Goal: Answer question/provide support: Share knowledge or assist other users

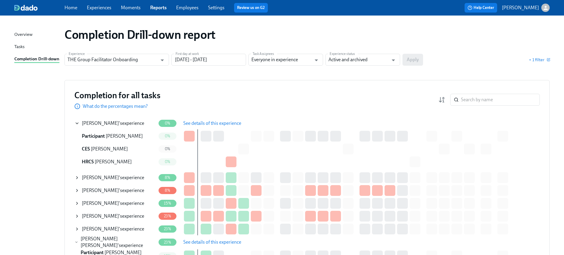
scroll to position [46, 0]
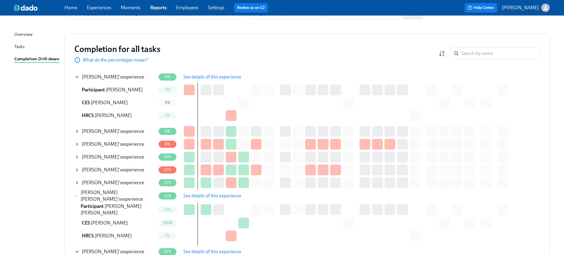
click at [89, 180] on span "Angelique Davis" at bounding box center [100, 183] width 37 height 6
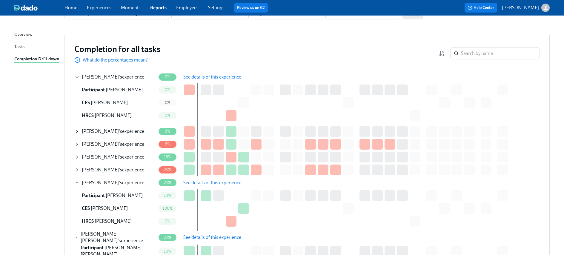
click at [205, 182] on span "See details of this experience" at bounding box center [212, 183] width 58 height 6
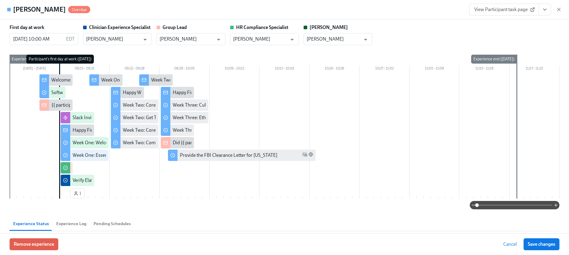
click at [546, 8] on icon "View task page" at bounding box center [544, 10] width 6 height 6
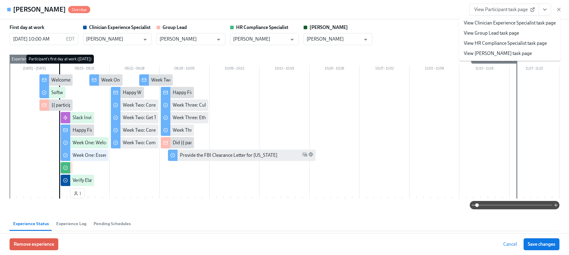
click at [502, 40] on link "View HR Compliance Specialist task page" at bounding box center [504, 43] width 83 height 7
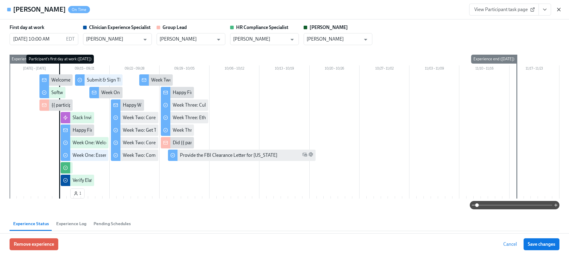
click at [556, 9] on icon "button" at bounding box center [558, 10] width 6 height 6
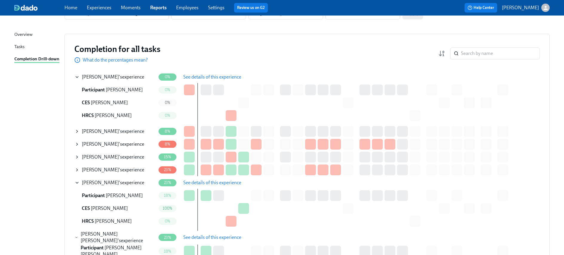
click at [78, 158] on icon at bounding box center [77, 157] width 5 height 5
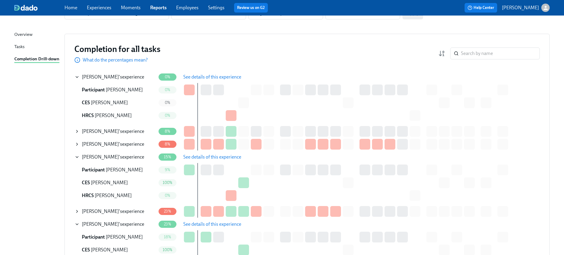
click at [207, 158] on span "See details of this experience" at bounding box center [212, 157] width 58 height 6
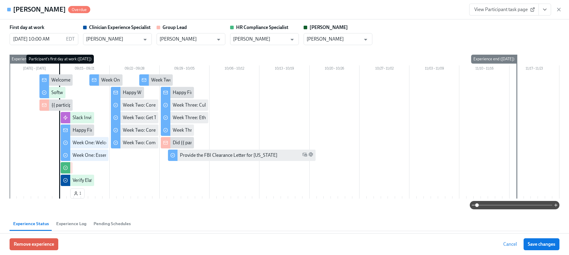
click at [546, 9] on icon "View task page" at bounding box center [544, 10] width 6 height 6
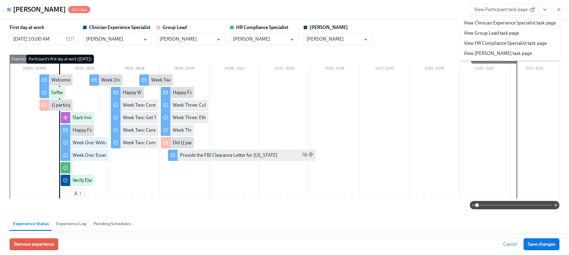
click at [495, 46] on link "View HR Compliance Specialist task page" at bounding box center [504, 43] width 83 height 7
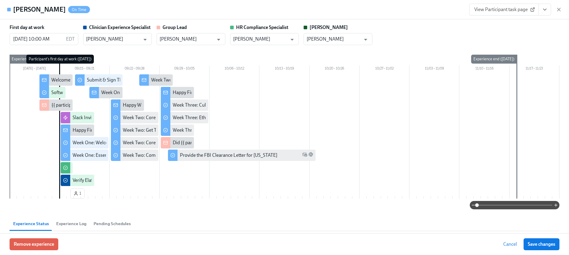
drag, startPoint x: 556, startPoint y: 8, endPoint x: 547, endPoint y: 12, distance: 9.8
click at [556, 8] on icon "button" at bounding box center [558, 10] width 6 height 6
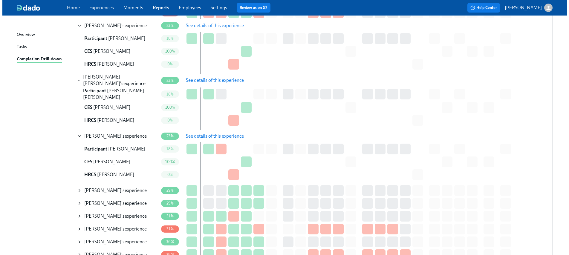
scroll to position [325, 0]
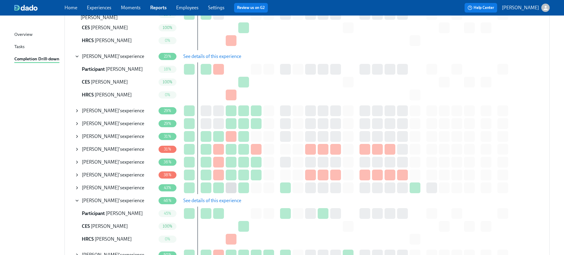
click at [99, 133] on span "Maria Baroco" at bounding box center [100, 136] width 37 height 6
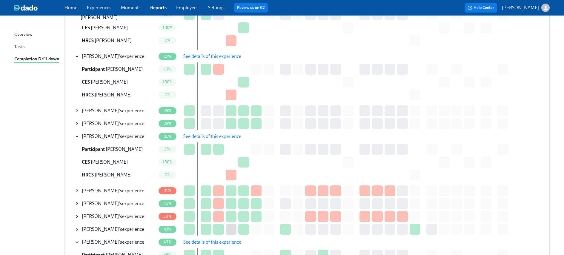
click at [200, 136] on span "See details of this experience" at bounding box center [212, 136] width 58 height 6
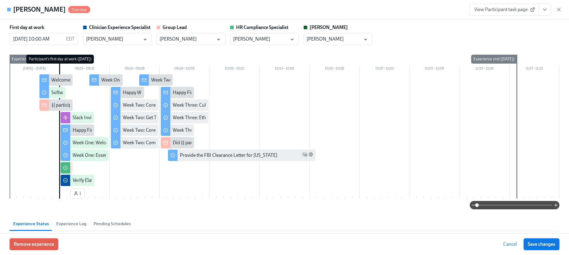
click at [544, 10] on icon "View task page" at bounding box center [544, 9] width 3 height 1
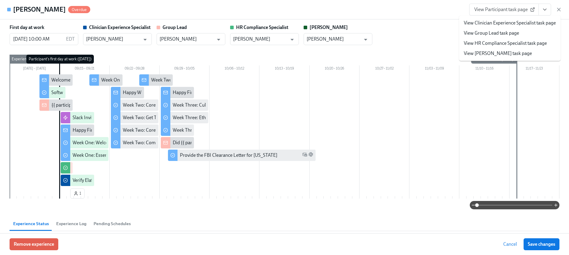
click at [487, 42] on link "View HR Compliance Specialist task page" at bounding box center [504, 43] width 83 height 7
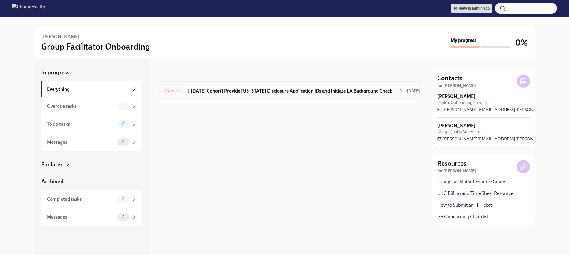
click at [247, 87] on div "Overdue [ [DATE] Cohort] Provide [US_STATE] Disclosure Application IDs and Init…" at bounding box center [290, 91] width 259 height 10
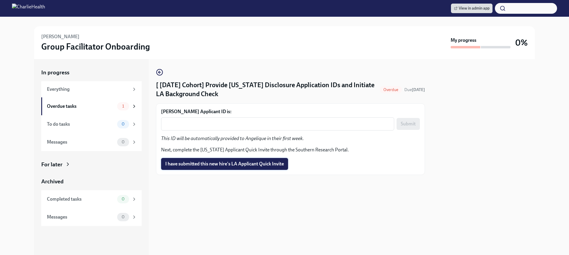
click at [230, 166] on span "I have submitted this new hire's LA Applicant Quick Invite" at bounding box center [224, 164] width 119 height 6
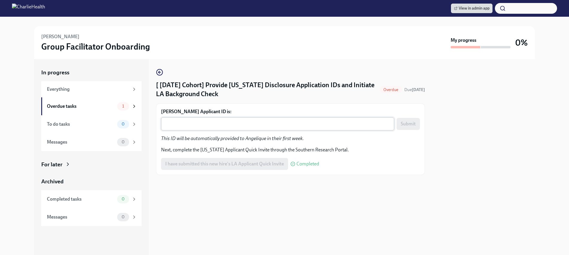
click at [227, 121] on textarea "Angelique Davis's Applicant ID is:" at bounding box center [278, 123] width 226 height 7
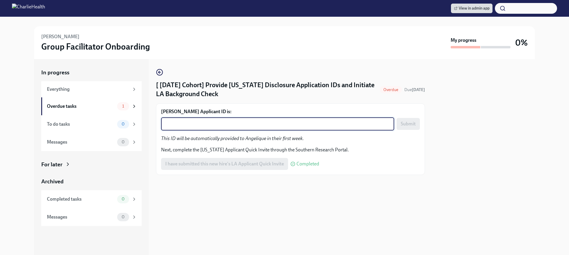
paste textarea "1250866"
type textarea "1250866"
click at [414, 125] on span "Submit" at bounding box center [407, 124] width 15 height 6
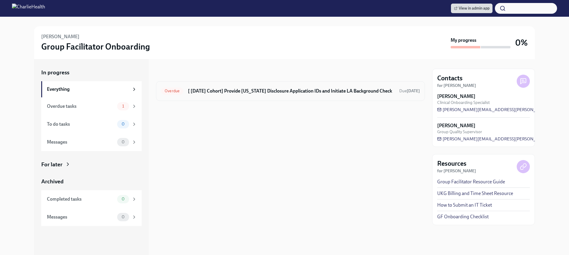
click at [249, 95] on div "Overdue [ Sep 15th Cohort] Provide Utah Disclosure Application IDs and Initiate…" at bounding box center [290, 91] width 259 height 10
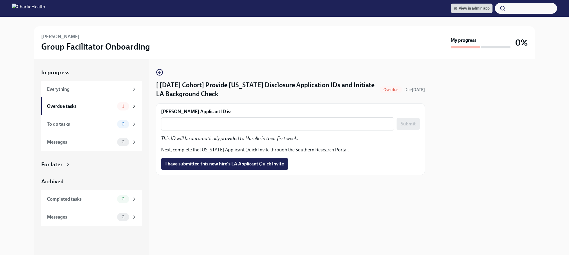
click at [237, 163] on span "I have submitted this new hire's LA Applicant Quick Invite" at bounding box center [224, 164] width 119 height 6
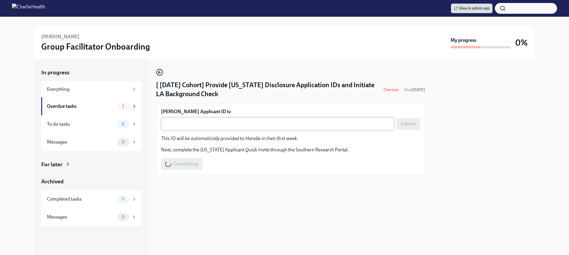
click at [248, 127] on textarea "Harelle Hall's Applicant ID is:" at bounding box center [278, 123] width 226 height 7
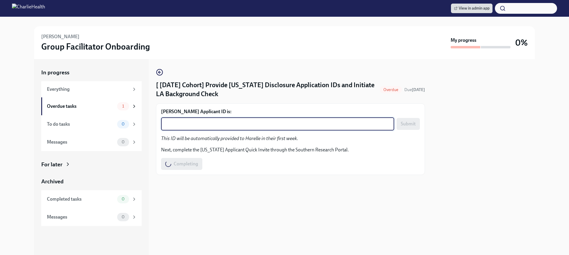
paste textarea "1250873"
type textarea "1250873"
click at [298, 126] on textarea "Harelle Hall's Applicant ID is:" at bounding box center [278, 123] width 226 height 7
paste textarea "1250873"
type textarea "1250873"
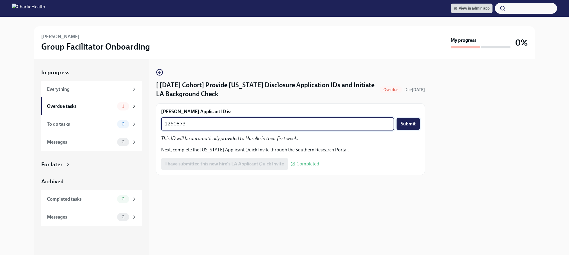
click at [407, 124] on span "Submit" at bounding box center [407, 124] width 15 height 6
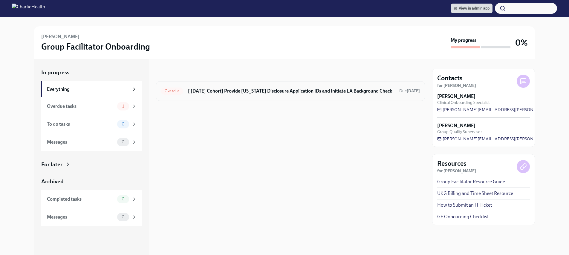
click at [214, 99] on div "Overdue [ [DATE] Cohort] Provide [US_STATE] Disclosure Application IDs and Init…" at bounding box center [290, 91] width 269 height 20
click at [217, 93] on h6 "[ [DATE] Cohort] Provide [US_STATE] Disclosure Application IDs and Initiate LA …" at bounding box center [291, 91] width 206 height 7
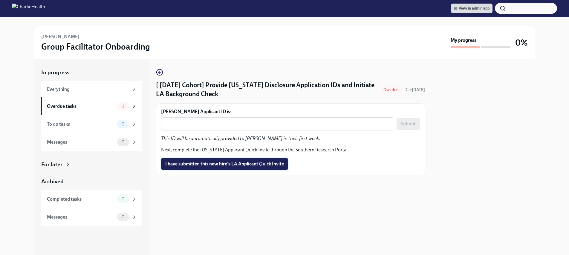
click at [233, 159] on button "I have submitted this new hire's LA Applicant Quick Invite" at bounding box center [224, 164] width 127 height 12
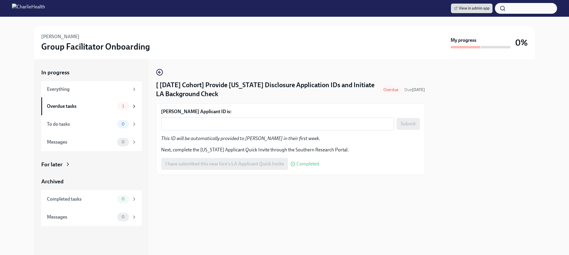
click at [222, 131] on div "Maria Baroco's Applicant ID is: x ​ Submit This ID will be automatically provid…" at bounding box center [290, 139] width 259 height 62
click at [222, 129] on div "x ​" at bounding box center [277, 123] width 233 height 13
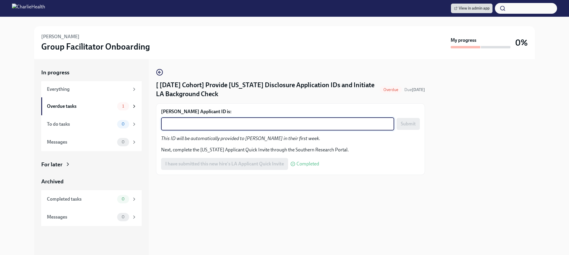
paste textarea "1250901"
type textarea "1250901"
click at [412, 122] on span "Submit" at bounding box center [407, 124] width 15 height 6
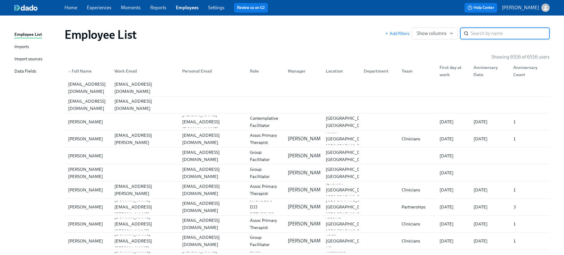
paste input "Jakyser Lett"
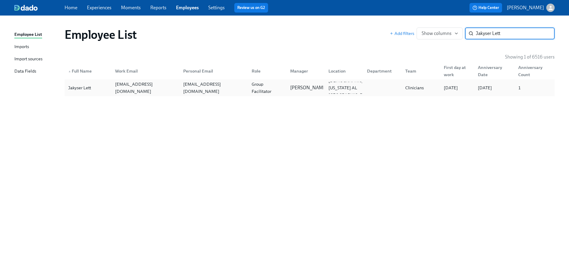
type input "Jakyser Lett"
click at [149, 89] on div "jakyser.lett@charliehealth.com" at bounding box center [146, 88] width 66 height 14
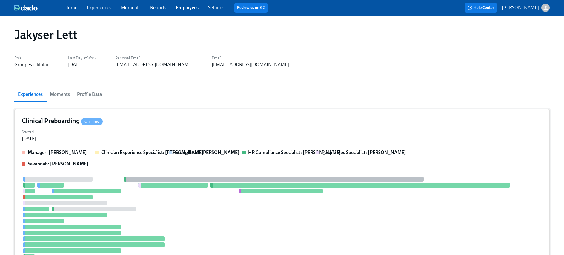
click at [131, 129] on div "Started Mar 26, 2025" at bounding box center [282, 135] width 520 height 14
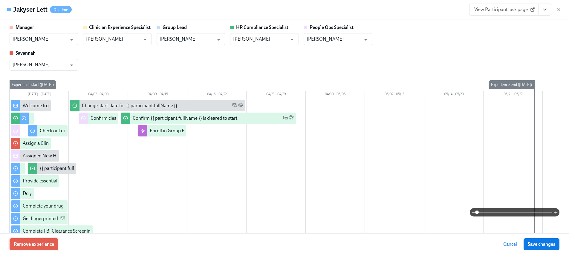
click at [52, 243] on span "Remove experience" at bounding box center [34, 244] width 40 height 6
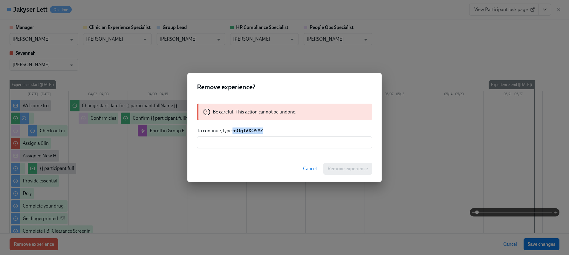
drag, startPoint x: 265, startPoint y: 130, endPoint x: 233, endPoint y: 130, distance: 32.2
click at [233, 130] on p "To continue, type -nOgJVXO5YZ" at bounding box center [284, 130] width 175 height 7
copy strong "-nOgJVXO5YZ"
click at [249, 143] on input "text" at bounding box center [284, 142] width 175 height 12
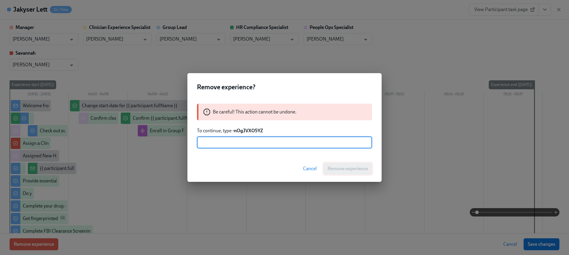
paste input "-nOgJVXO5YZ"
type input "-nOgJVXO5YZ"
click at [346, 175] on div "Cancel Remove experience" at bounding box center [284, 169] width 194 height 26
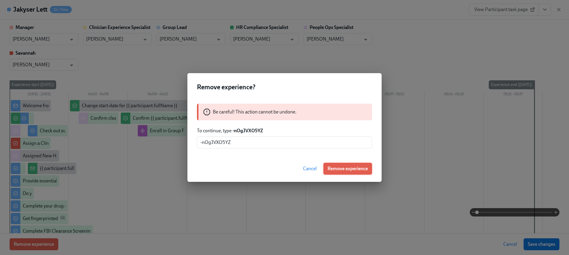
click at [344, 172] on button "Remove experience" at bounding box center [347, 169] width 49 height 12
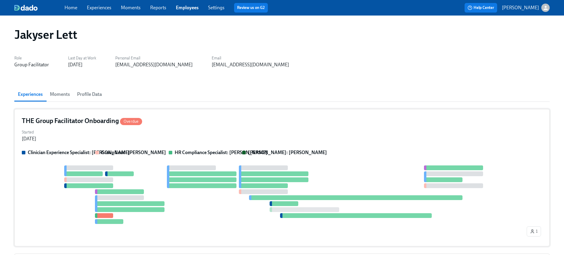
click at [261, 139] on div "Started Apr 10, 2025" at bounding box center [282, 135] width 520 height 14
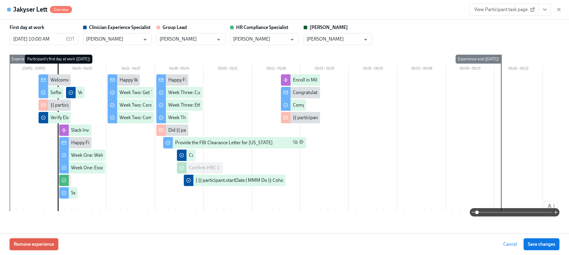
click at [46, 246] on span "Remove experience" at bounding box center [34, 244] width 40 height 6
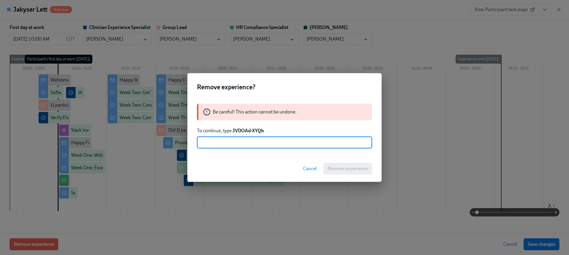
click at [257, 130] on strong "JVDOAd-XYQb" at bounding box center [247, 131] width 31 height 6
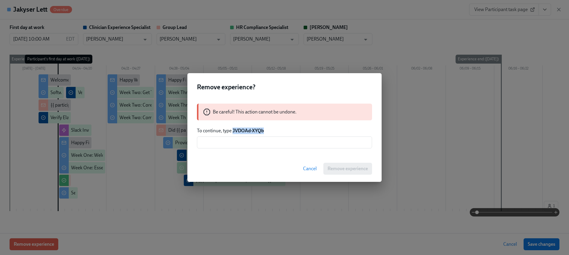
drag, startPoint x: 269, startPoint y: 130, endPoint x: 233, endPoint y: 130, distance: 35.5
click at [233, 130] on p "To continue, type JVDOAd-XYQb" at bounding box center [284, 130] width 175 height 7
copy strong "JVDOAd-XYQb"
click at [245, 142] on input "text" at bounding box center [284, 142] width 175 height 12
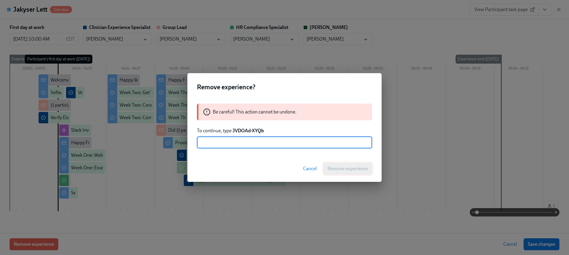
paste input "JVDOAd-XYQb"
type input "JVDOAd-XYQb"
click at [347, 170] on span "Remove experience" at bounding box center [347, 169] width 40 height 6
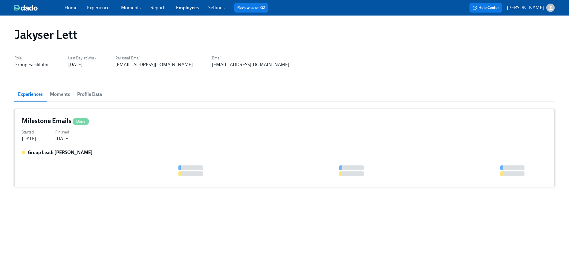
click at [150, 159] on div "Group Lead: Claire DeLise" at bounding box center [284, 164] width 525 height 30
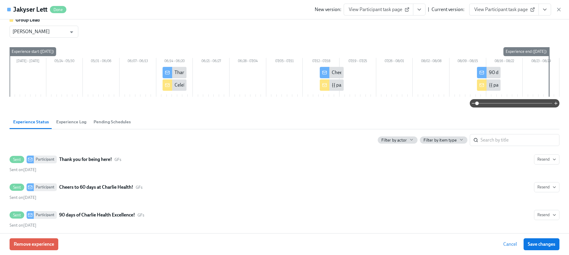
scroll to position [13, 0]
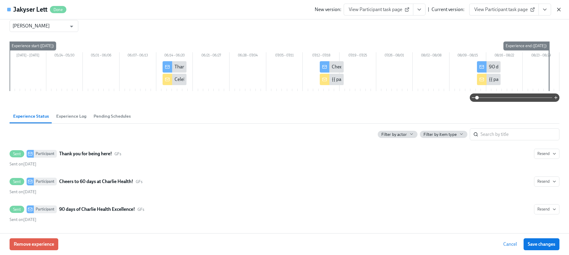
click at [559, 7] on icon "button" at bounding box center [558, 10] width 6 height 6
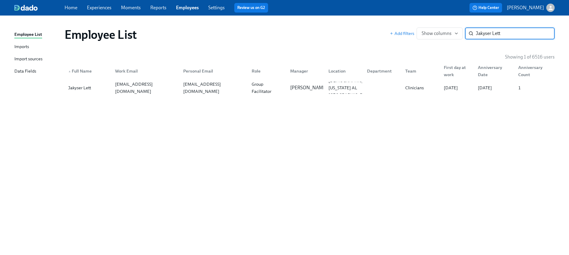
paste input "Marisela Elizondo"
type input "Marisela Elizondo"
click at [151, 90] on div "marisela.elizondo@charliehealth.com" at bounding box center [146, 87] width 66 height 29
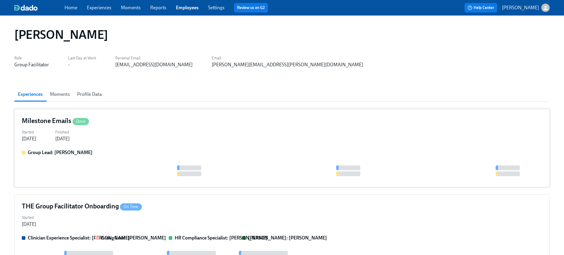
click at [111, 145] on div "Milestone Emails Done Started May 09, 2025 Finished Jul 07, 2025 Group Lead: Wi…" at bounding box center [281, 148] width 535 height 78
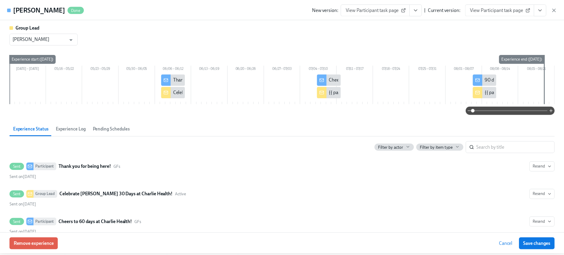
scroll to position [96, 0]
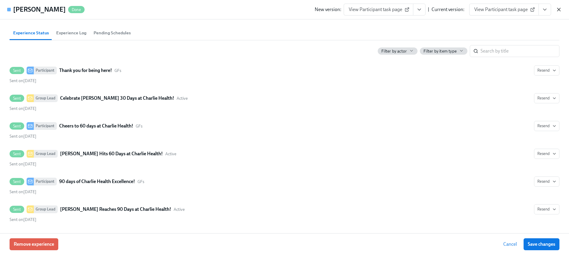
click at [557, 8] on icon "button" at bounding box center [558, 9] width 3 height 3
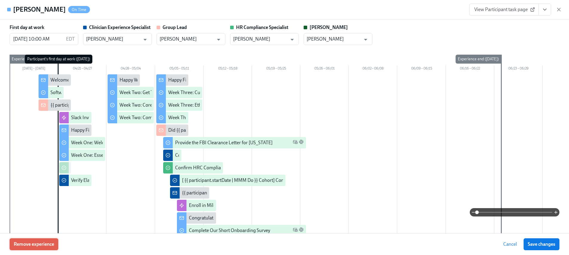
click at [32, 242] on span "Remove experience" at bounding box center [34, 244] width 40 height 6
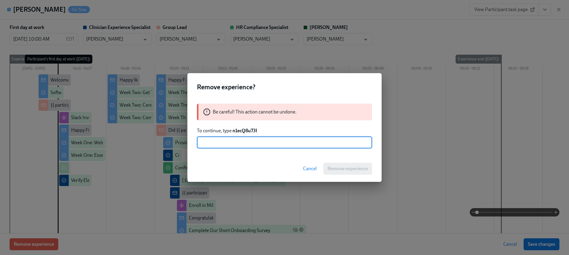
click at [253, 132] on strong "n1ecQ8u73l" at bounding box center [244, 131] width 24 height 6
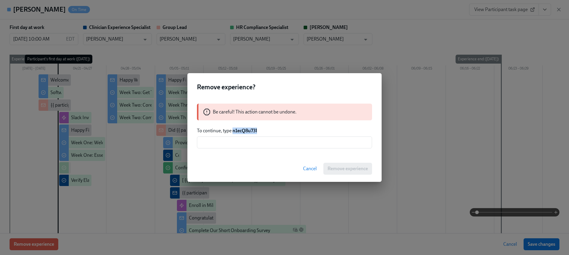
click at [253, 132] on strong "n1ecQ8u73l" at bounding box center [244, 131] width 24 height 6
copy strong "n1ecQ8u73l"
click at [254, 148] on div "Be careful! This action cannot be undone. To continue, type n1ecQ8u73l ​" at bounding box center [284, 125] width 194 height 59
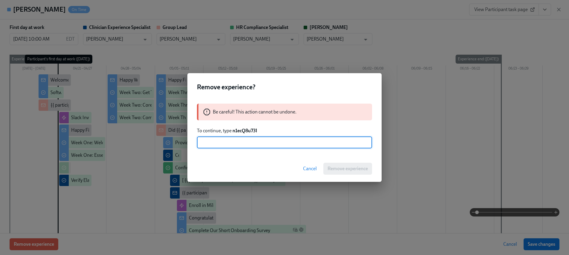
click at [263, 144] on input "text" at bounding box center [284, 142] width 175 height 12
paste input "n1ecQ8u73l"
type input "n1ecQ8u73l"
click at [344, 170] on span "Remove experience" at bounding box center [347, 169] width 40 height 6
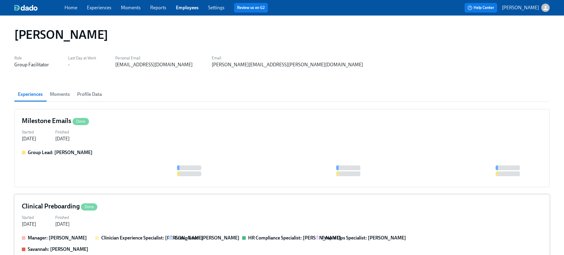
click at [138, 217] on div "Started Apr 03, 2025 Finished Apr 16, 2025" at bounding box center [282, 220] width 520 height 14
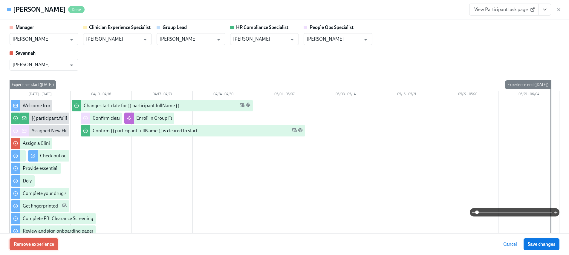
click at [35, 246] on span "Remove experience" at bounding box center [34, 244] width 40 height 6
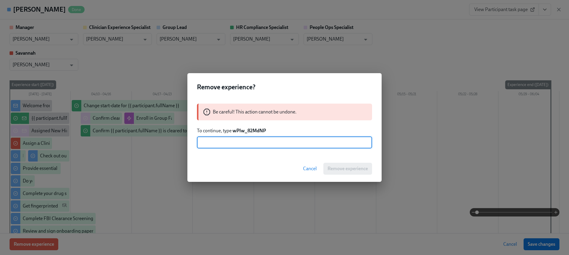
click at [253, 132] on strong "wPIw_82MdNP" at bounding box center [248, 131] width 33 height 6
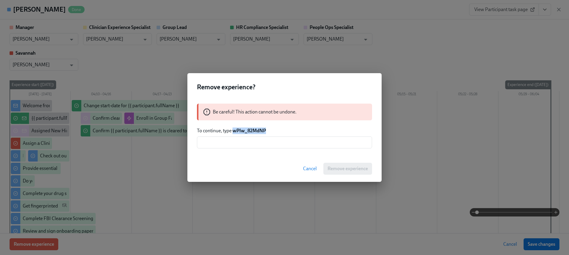
click at [253, 132] on strong "wPIw_82MdNP" at bounding box center [248, 131] width 33 height 6
copy strong "wPIw_82MdNP"
click at [253, 144] on input "text" at bounding box center [284, 142] width 175 height 12
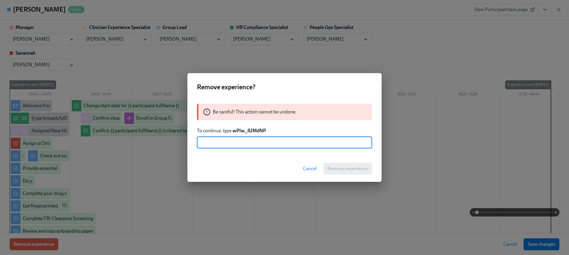
paste input "wPIw_82MdNP"
type input "wPIw_82MdNP"
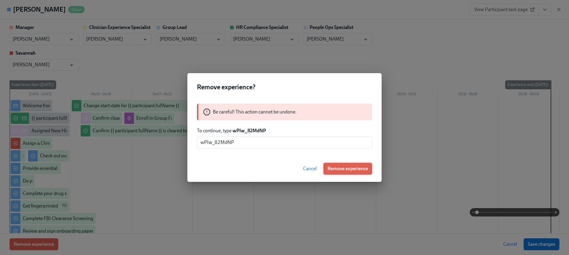
click at [339, 171] on span "Remove experience" at bounding box center [347, 169] width 40 height 6
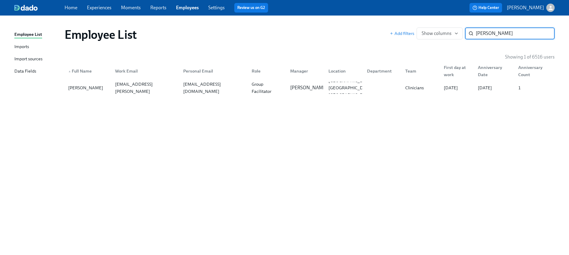
paste input "Judith Bazan"
type input "Judith Bazan"
click at [187, 88] on div "bazan.judiith@gmail.com" at bounding box center [214, 87] width 66 height 21
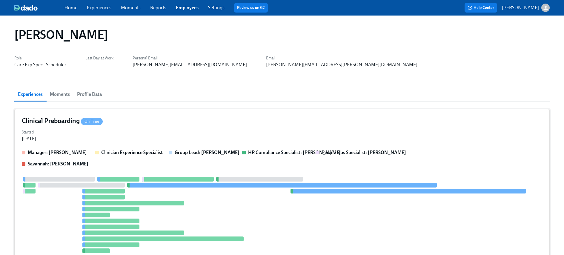
click at [63, 200] on div at bounding box center [282, 215] width 520 height 76
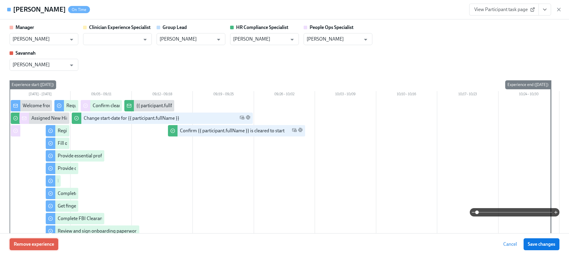
click at [39, 240] on button "Remove experience" at bounding box center [34, 244] width 49 height 12
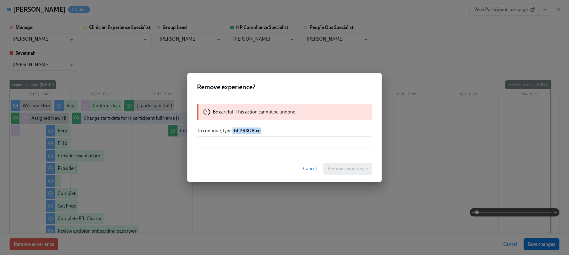
drag, startPoint x: 265, startPoint y: 130, endPoint x: 232, endPoint y: 131, distance: 32.5
click at [232, 131] on p "To continue, type -6LPRKO8ux-" at bounding box center [284, 130] width 175 height 7
copy strong "-6LPRKO8ux-"
click at [254, 163] on div "Cancel Remove experience" at bounding box center [284, 169] width 194 height 26
click at [252, 142] on input "text" at bounding box center [284, 142] width 175 height 12
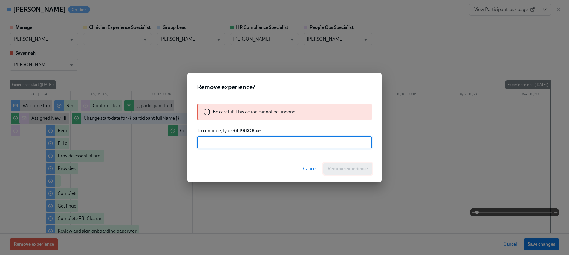
paste input "-6LPRKO8ux-"
type input "-6LPRKO8ux-"
click at [328, 168] on span "Remove experience" at bounding box center [347, 169] width 40 height 6
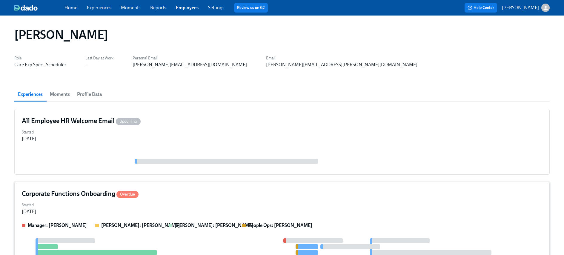
click at [108, 222] on div "Corporate Functions Onboarding Overdue Started Sep 12, 2025 Manager: Kyle O'Bri…" at bounding box center [281, 244] width 535 height 125
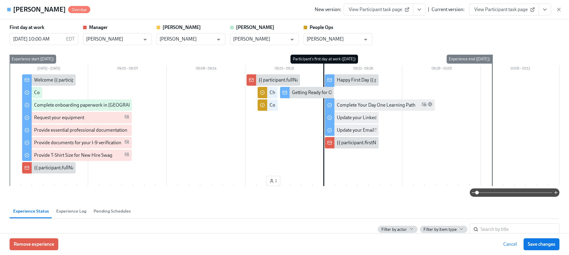
click at [21, 250] on div "Remove experience Cancel Save changes" at bounding box center [284, 244] width 569 height 22
click at [26, 244] on span "Remove experience" at bounding box center [34, 244] width 40 height 6
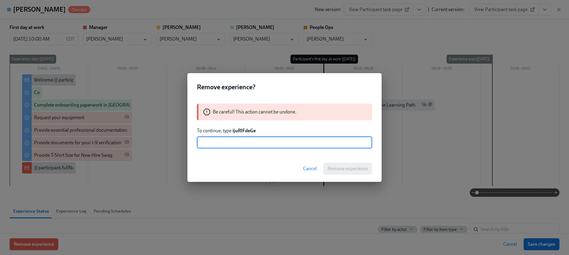
click at [241, 129] on strong "ijuRIFdeGe" at bounding box center [243, 131] width 23 height 6
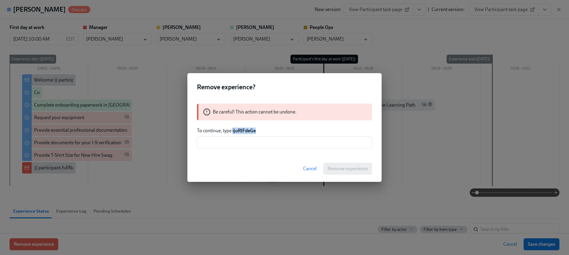
click at [241, 129] on strong "ijuRIFdeGe" at bounding box center [243, 131] width 23 height 6
copy strong "ijuRIFdeGe"
click at [252, 141] on input "text" at bounding box center [284, 142] width 175 height 12
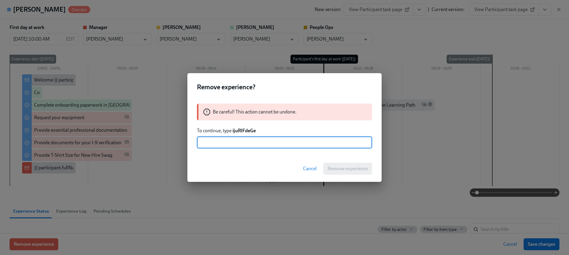
paste input "ijuRIFdeGe"
type input "ijuRIFdeGe"
click at [344, 176] on div "Cancel Remove experience" at bounding box center [284, 169] width 194 height 26
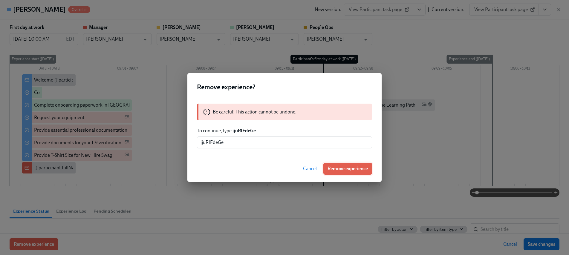
click at [331, 168] on span "Remove experience" at bounding box center [347, 169] width 40 height 6
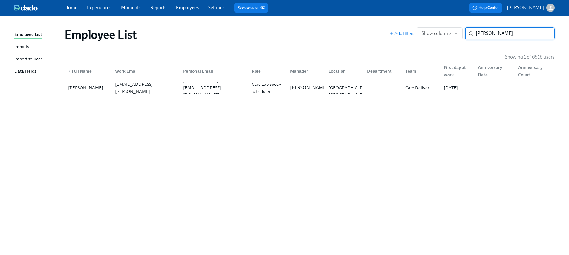
paste input "Lakishia Waddell"
type input "Lakishia Waddell"
click at [126, 94] on div "Lakishia Waddell lakishia.waddell@charliehealth.com waddelllakishia@gmail.com G…" at bounding box center [309, 87] width 490 height 17
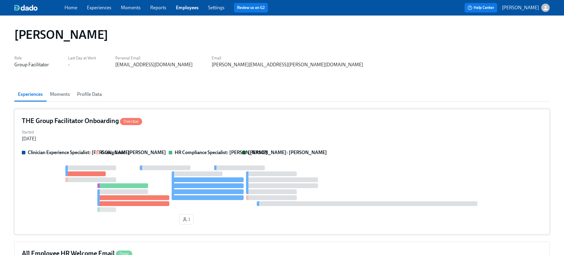
click at [77, 181] on div at bounding box center [90, 179] width 51 height 5
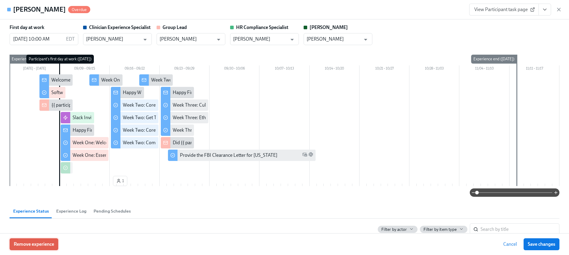
click at [16, 244] on span "Remove experience" at bounding box center [34, 244] width 40 height 6
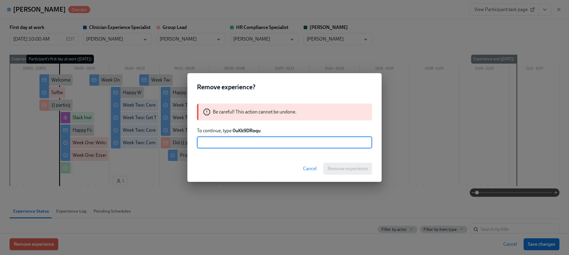
click at [237, 131] on strong "0uKk9DRoqu" at bounding box center [246, 131] width 28 height 6
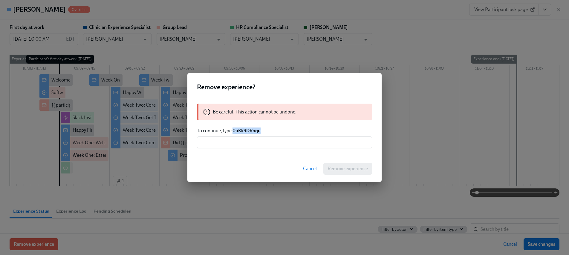
click at [237, 131] on strong "0uKk9DRoqu" at bounding box center [246, 131] width 28 height 6
copy strong "0uKk9DRoqu"
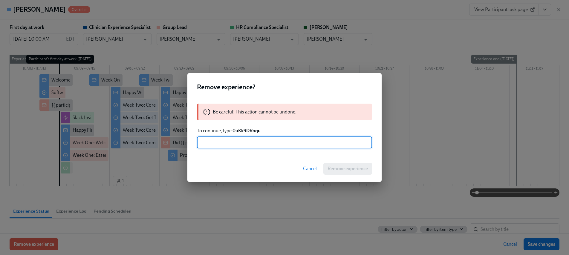
click at [252, 142] on input "text" at bounding box center [284, 142] width 175 height 12
paste input "0uKk9DRoqu"
type input "0uKk9DRoqu"
click at [342, 168] on span "Remove experience" at bounding box center [347, 169] width 40 height 6
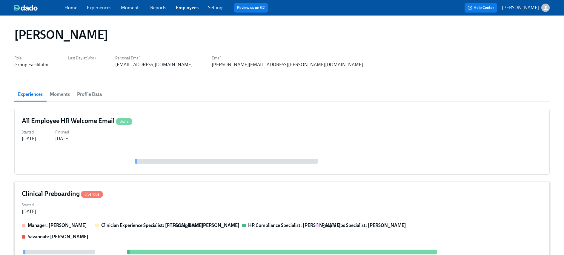
click at [89, 202] on div "Started Aug 22, 2025" at bounding box center [282, 208] width 520 height 14
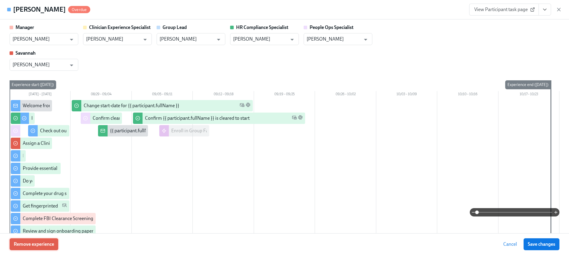
click at [33, 250] on button "Remove experience" at bounding box center [34, 244] width 49 height 12
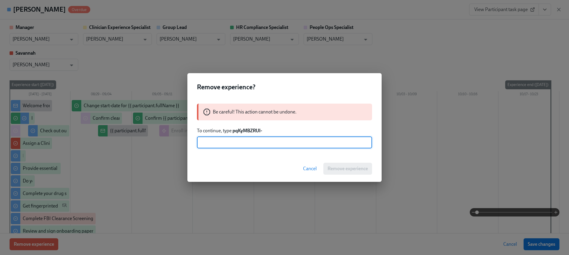
click at [244, 131] on strong "pqKyMBZRUI-" at bounding box center [247, 131] width 30 height 6
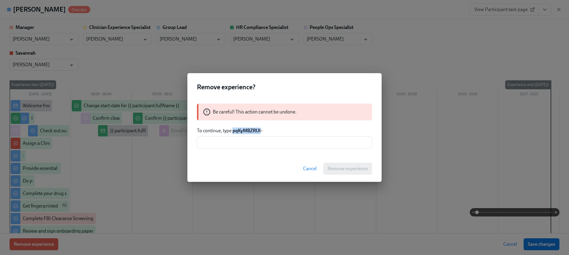
click at [244, 131] on strong "pqKyMBZRUI-" at bounding box center [247, 131] width 30 height 6
copy strong "pqKyMBZRUI"
click at [242, 142] on input "text" at bounding box center [284, 142] width 175 height 12
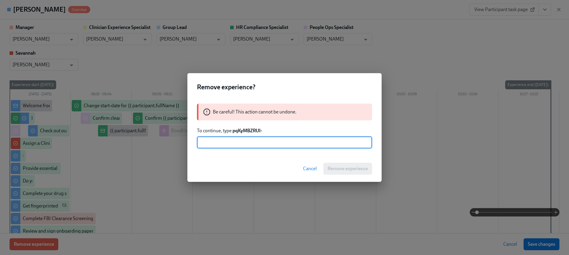
paste input "pqKyMBZRUI"
type input "pqKyMBZRUI-"
click at [353, 172] on button "Remove experience" at bounding box center [347, 169] width 49 height 12
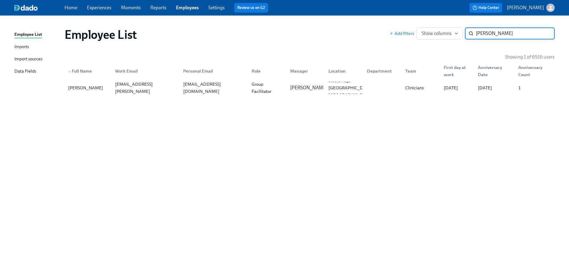
paste input "Tziah Davis"
type input "Tziah Davis"
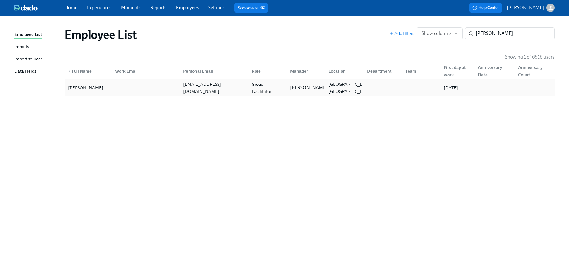
click at [193, 89] on div "tziah.davis1024@gmail.com" at bounding box center [214, 88] width 66 height 14
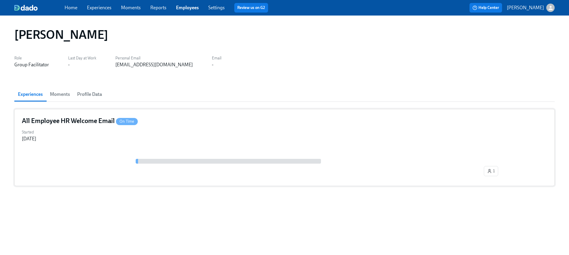
click at [65, 164] on div "1" at bounding box center [284, 169] width 525 height 20
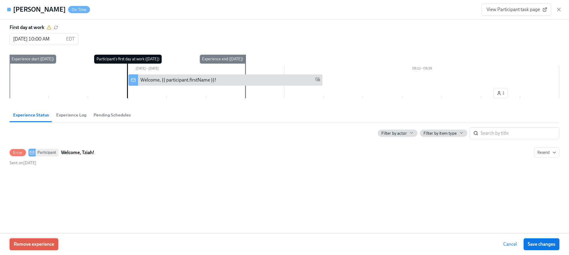
click at [37, 240] on button "Remove experience" at bounding box center [34, 244] width 49 height 12
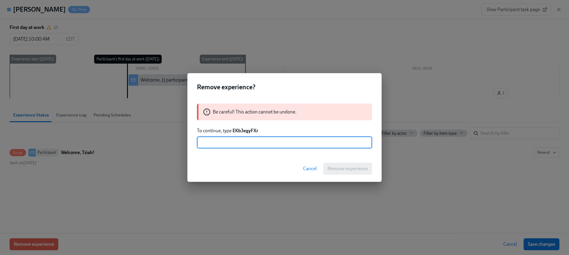
click at [245, 130] on strong "EKbJegyFXr" at bounding box center [245, 131] width 26 height 6
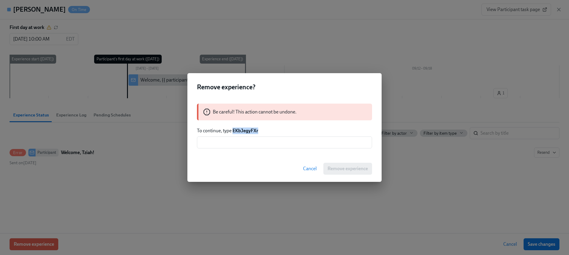
click at [245, 130] on strong "EKbJegyFXr" at bounding box center [245, 131] width 26 height 6
copy strong "EKbJegyFXr"
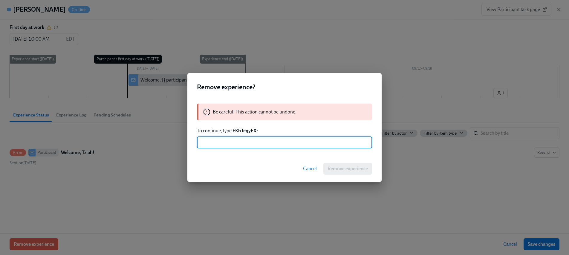
click at [252, 141] on input "text" at bounding box center [284, 142] width 175 height 12
paste input "EKbJegyFXr"
type input "EKbJegyFXr"
click at [339, 171] on span "Remove experience" at bounding box center [347, 169] width 40 height 6
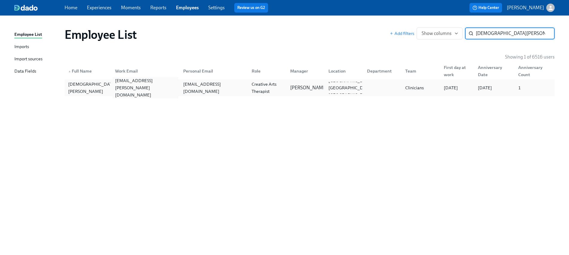
type input "Christian Patterson"
click at [164, 89] on div "christian.patterson@charliehealth.com" at bounding box center [146, 87] width 66 height 21
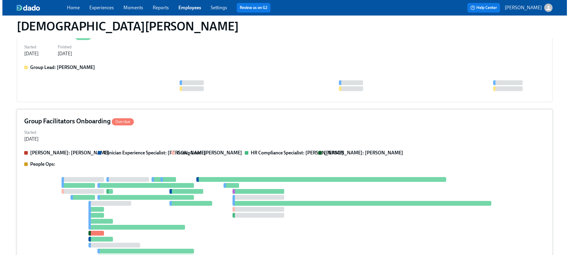
scroll to position [88, 0]
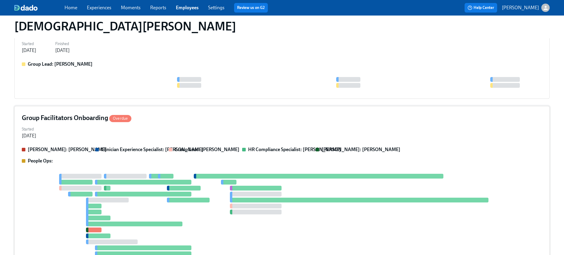
click at [114, 155] on div "Clarissa: Savannah Doherty Clinician Experience Specialist: Keenan Nessl Group …" at bounding box center [282, 155] width 520 height 18
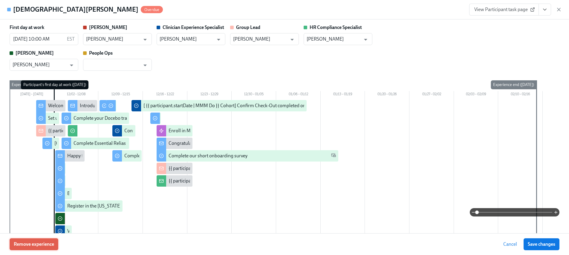
click at [23, 247] on span "Remove experience" at bounding box center [34, 244] width 40 height 6
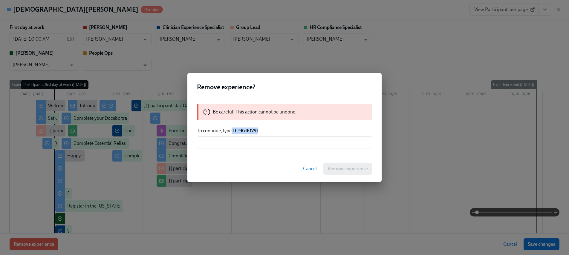
drag, startPoint x: 263, startPoint y: 131, endPoint x: 232, endPoint y: 130, distance: 31.7
click at [232, 130] on p "To continue, type TC-9GfE179I" at bounding box center [284, 130] width 175 height 7
copy p "TC-9GfE179I"
click at [246, 141] on input "text" at bounding box center [284, 142] width 175 height 12
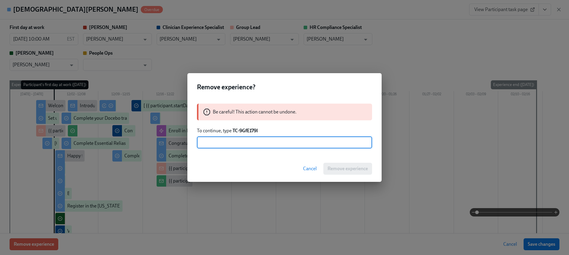
paste input "TC-9GfE179I"
click at [328, 167] on div "Cancel Remove experience" at bounding box center [284, 169] width 194 height 26
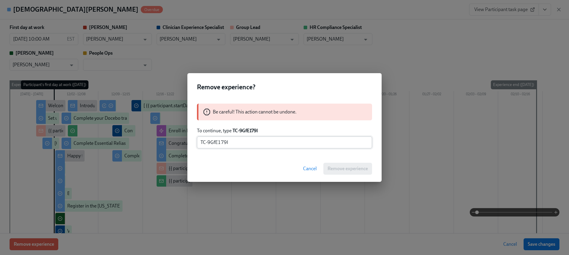
click at [201, 142] on input "TC-9GfE179I" at bounding box center [284, 142] width 175 height 12
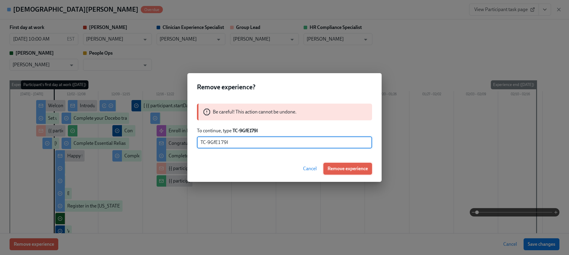
type input "TC-9GfE179I"
click at [346, 171] on span "Remove experience" at bounding box center [347, 169] width 40 height 6
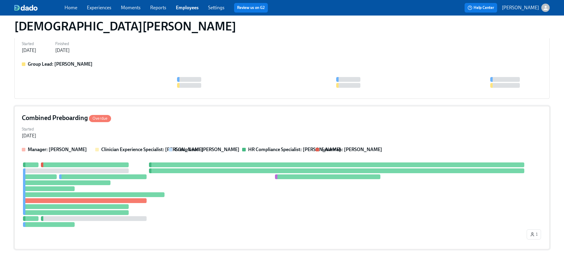
click at [76, 133] on div "Started Nov 15, 2024" at bounding box center [282, 132] width 520 height 14
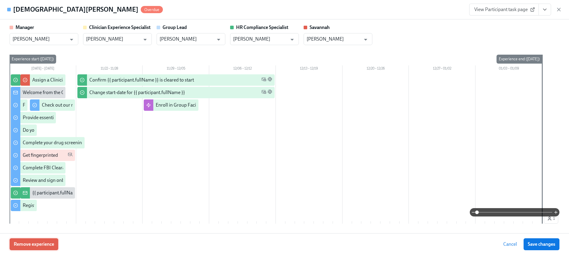
click at [36, 245] on span "Remove experience" at bounding box center [34, 244] width 40 height 6
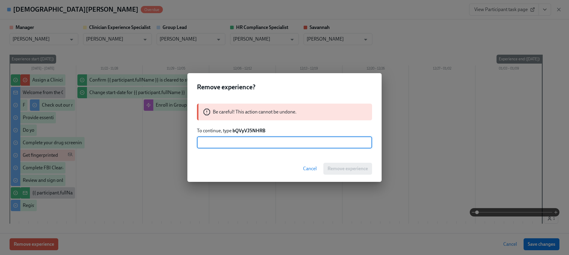
click at [235, 133] on p "To continue, type bQVyVJ5NHRB" at bounding box center [284, 130] width 175 height 7
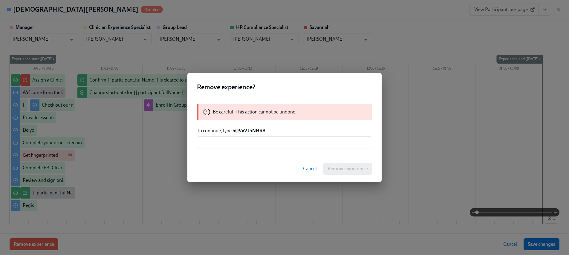
click at [239, 130] on strong "bQVyVJ5NHRB" at bounding box center [248, 131] width 33 height 6
click at [242, 143] on input "text" at bounding box center [284, 142] width 175 height 12
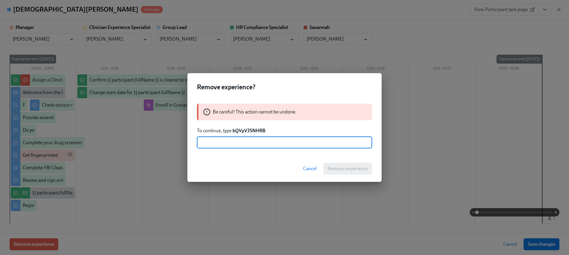
paste input "bQVyVJ5NHRB"
type input "bQVyVJ5NHRB"
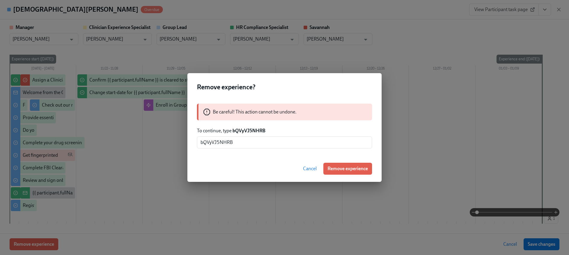
drag, startPoint x: 341, startPoint y: 164, endPoint x: 338, endPoint y: 165, distance: 3.0
click at [341, 164] on button "Remove experience" at bounding box center [347, 169] width 49 height 12
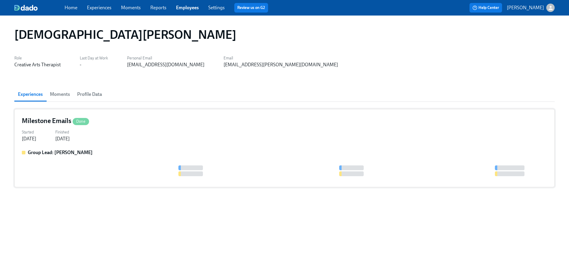
click at [67, 151] on strong "Group Lead: Daniel Vigus" at bounding box center [60, 153] width 65 height 6
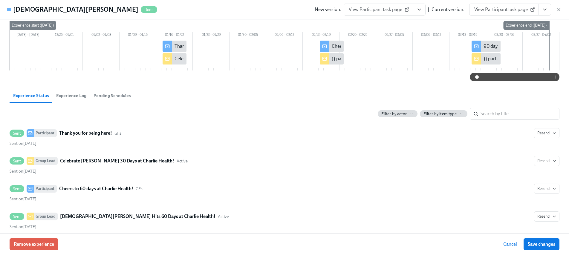
scroll to position [96, 0]
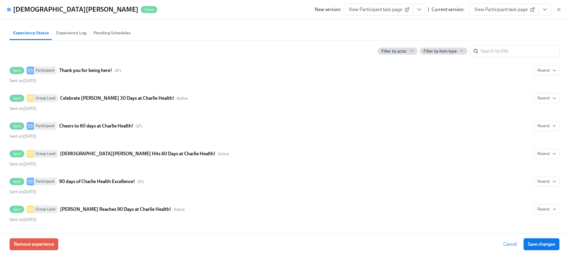
click at [556, 10] on icon "button" at bounding box center [558, 10] width 6 height 6
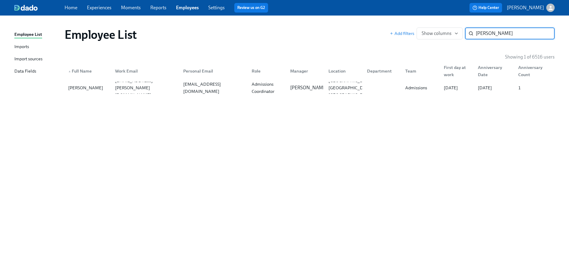
type input "alterman"
click at [156, 87] on div "bo.alterman@charliehealth.com" at bounding box center [146, 87] width 66 height 21
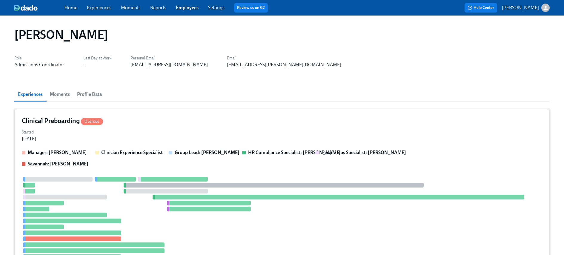
click at [96, 146] on div "Clinical Preboarding Overdue Started Aug 11, 2025 Manager: Evann Pisano Clinici…" at bounding box center [281, 198] width 535 height 179
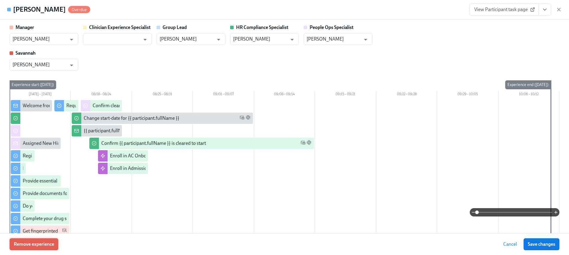
click at [32, 249] on button "Remove experience" at bounding box center [34, 244] width 49 height 12
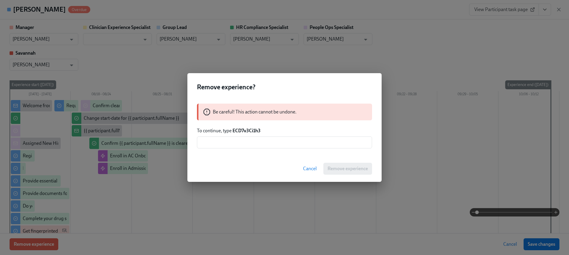
click at [245, 131] on strong "ECD7v3Ci1h3" at bounding box center [246, 131] width 28 height 6
click at [251, 137] on input "text" at bounding box center [284, 142] width 175 height 12
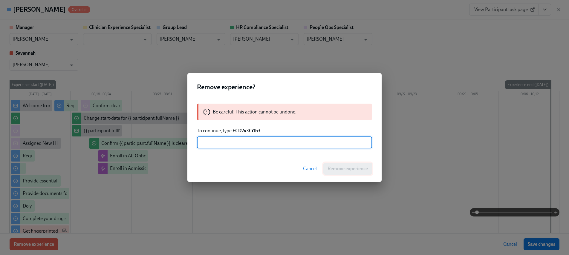
paste input "ECD7v3Ci1h3"
type input "ECD7v3Ci1h3"
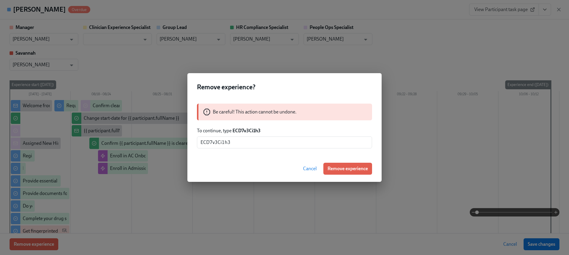
drag, startPoint x: 342, startPoint y: 168, endPoint x: 319, endPoint y: 167, distance: 22.4
click at [341, 168] on span "Remove experience" at bounding box center [347, 169] width 40 height 6
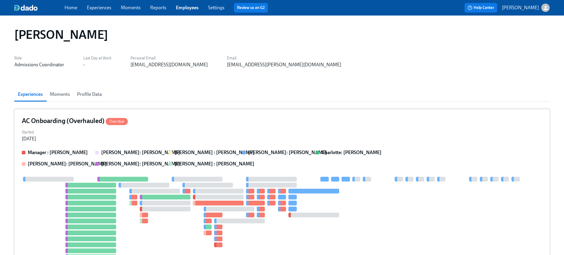
click at [76, 226] on div at bounding box center [90, 227] width 51 height 5
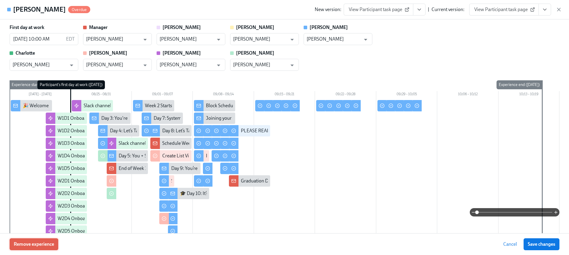
click at [33, 243] on span "Remove experience" at bounding box center [34, 244] width 40 height 6
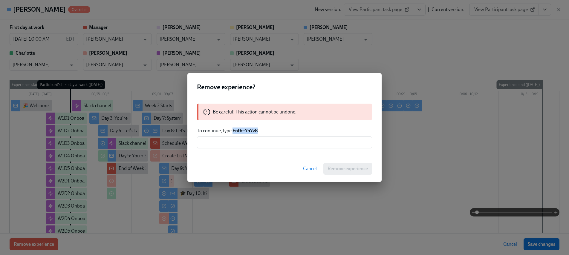
drag, startPoint x: 265, startPoint y: 129, endPoint x: 233, endPoint y: 131, distance: 32.0
click at [233, 131] on p "To continue, type Enth--7p7v8" at bounding box center [284, 130] width 175 height 7
click at [247, 150] on div "Be careful! This action cannot be undone. To continue, type Enth--7p7v8 ​" at bounding box center [284, 125] width 194 height 59
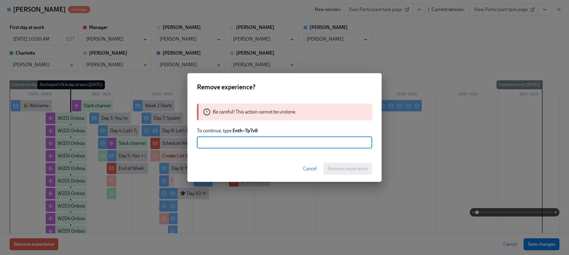
click at [247, 143] on input "text" at bounding box center [284, 142] width 175 height 12
paste input "Enth--7p7v8"
type input "Enth--7p7v8"
drag, startPoint x: 339, startPoint y: 165, endPoint x: 333, endPoint y: 166, distance: 6.3
click at [339, 166] on span "Remove experience" at bounding box center [347, 169] width 40 height 6
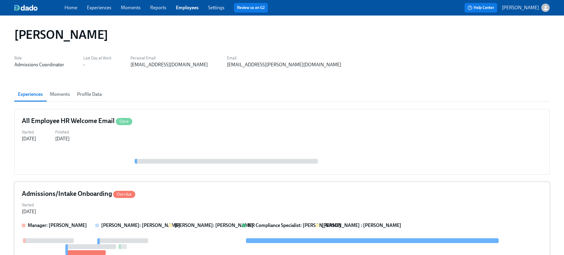
click at [92, 211] on div "Started Aug 21, 2025" at bounding box center [282, 208] width 520 height 14
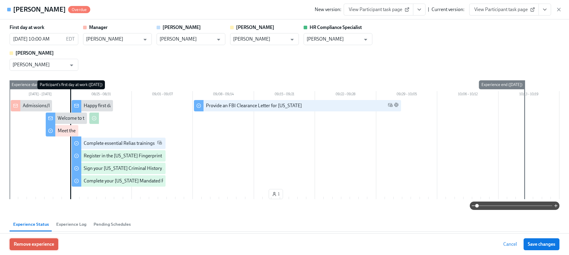
click at [36, 240] on button "Remove experience" at bounding box center [34, 244] width 49 height 12
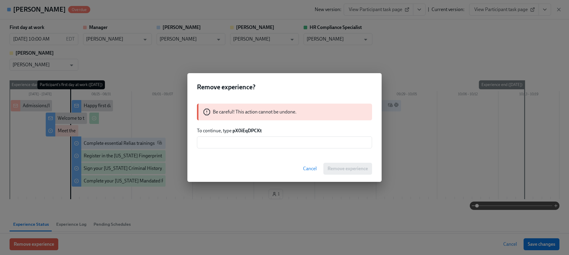
click at [244, 128] on strong "pX0iEqDPCKt" at bounding box center [246, 131] width 29 height 6
click at [245, 143] on input "text" at bounding box center [284, 142] width 175 height 12
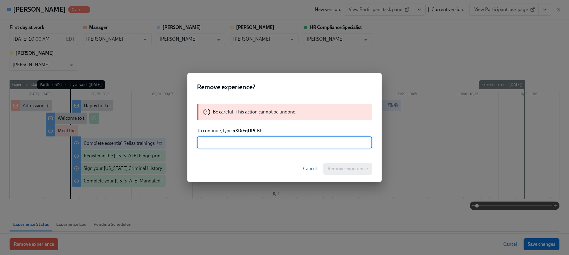
paste input "pX0iEqDPCKt"
type input "pX0iEqDPCKt"
click at [327, 163] on button "Remove experience" at bounding box center [347, 169] width 49 height 12
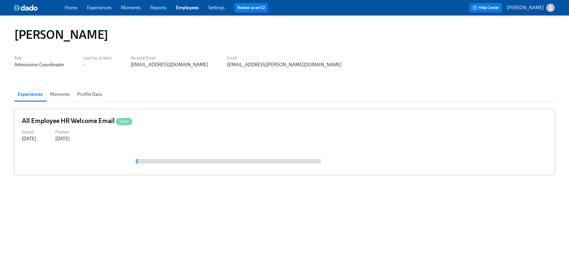
click at [129, 142] on div "Started Aug 22, 2025 Finished Aug 18, 2025" at bounding box center [284, 135] width 525 height 14
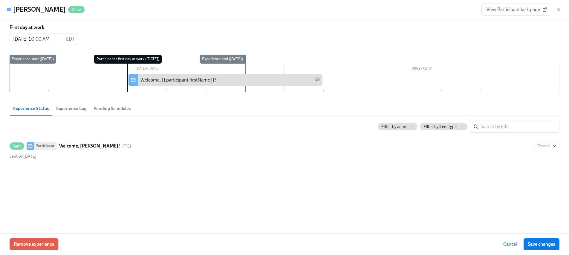
click at [555, 11] on div "View Participant task page" at bounding box center [521, 10] width 80 height 12
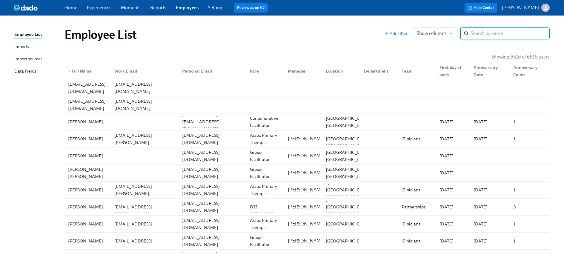
click at [510, 32] on input "search" at bounding box center [510, 33] width 79 height 12
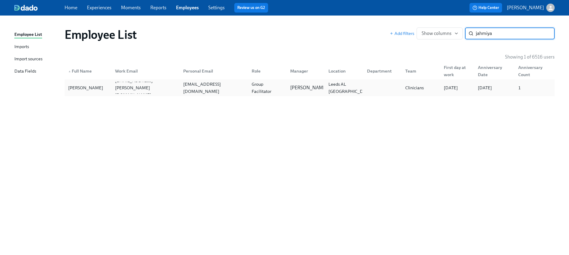
type input "jahmiya"
click at [221, 87] on div "[EMAIL_ADDRESS][DOMAIN_NAME]" at bounding box center [214, 88] width 66 height 14
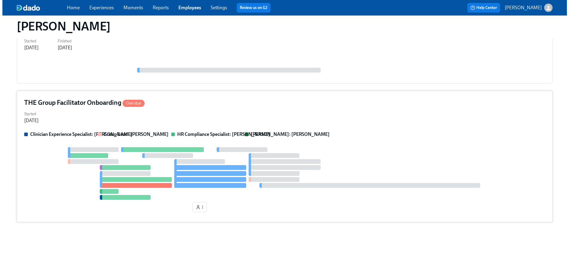
scroll to position [285, 0]
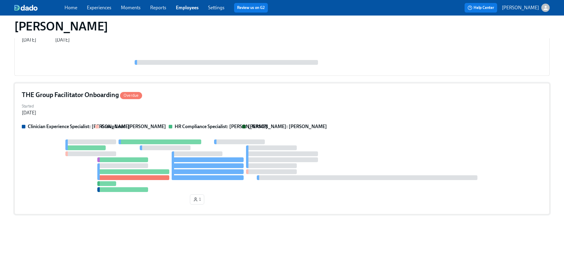
click at [186, 142] on div at bounding box center [160, 141] width 83 height 5
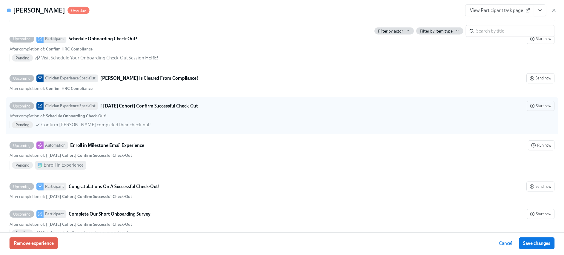
scroll to position [1375, 0]
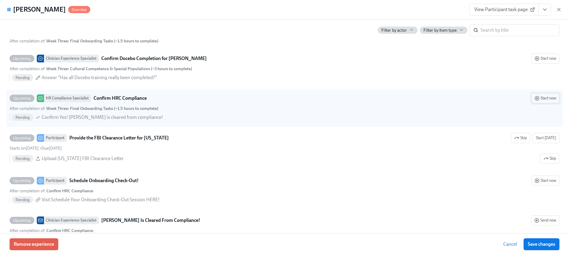
click at [551, 97] on button "Start now" at bounding box center [545, 98] width 28 height 10
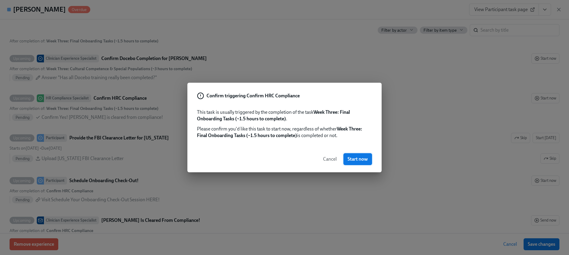
click at [359, 154] on button "Start now" at bounding box center [357, 159] width 29 height 12
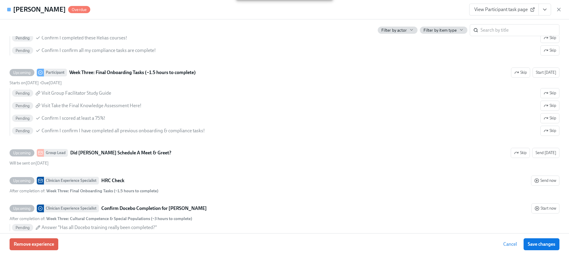
click at [546, 8] on icon "View task page" at bounding box center [544, 10] width 6 height 6
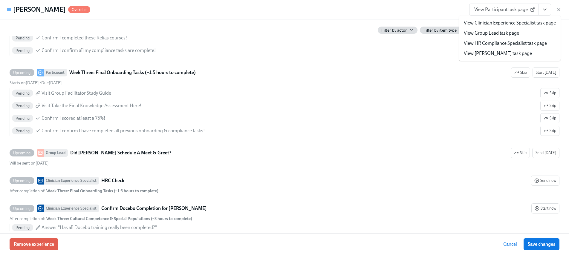
click at [503, 44] on link "View HR Compliance Specialist task page" at bounding box center [504, 43] width 83 height 7
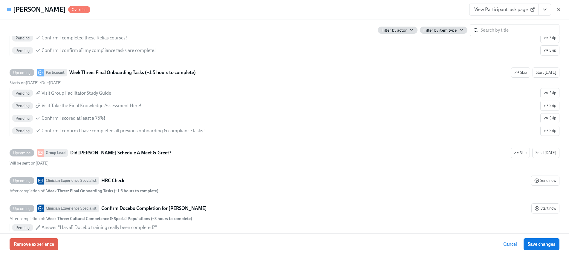
click at [561, 10] on div "Jahmiya Sturdivant Overdue View Participant task page" at bounding box center [284, 9] width 569 height 19
click at [561, 9] on icon "button" at bounding box center [558, 10] width 6 height 6
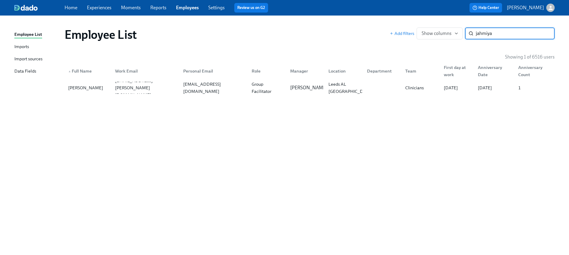
click at [509, 33] on input "jahmiya" at bounding box center [514, 33] width 79 height 12
type input "sheri wade"
click at [339, 84] on div "WEST PALM BEACH FL US" at bounding box center [350, 87] width 49 height 21
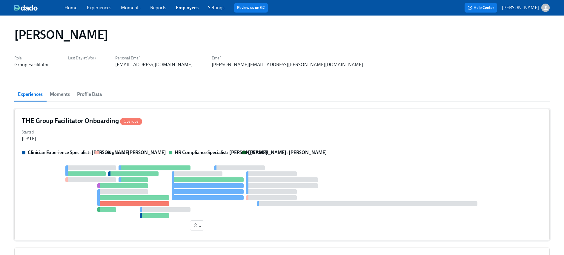
click at [209, 136] on div "Started Sep 04, 2025" at bounding box center [282, 135] width 520 height 14
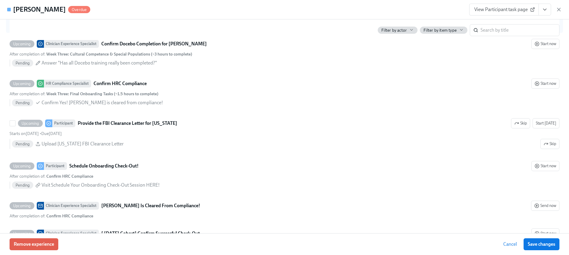
scroll to position [1461, 0]
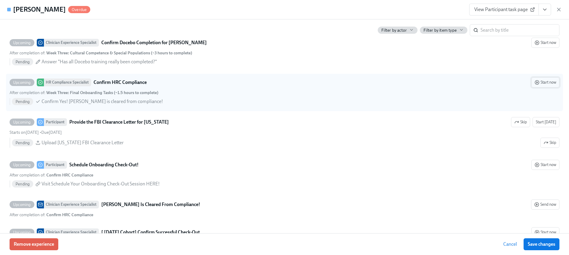
click at [541, 83] on span "Start now" at bounding box center [544, 82] width 21 height 6
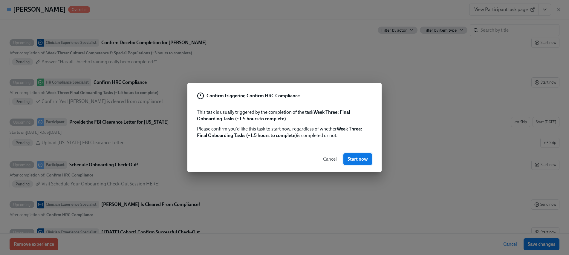
click at [354, 159] on span "Start now" at bounding box center [357, 159] width 20 height 6
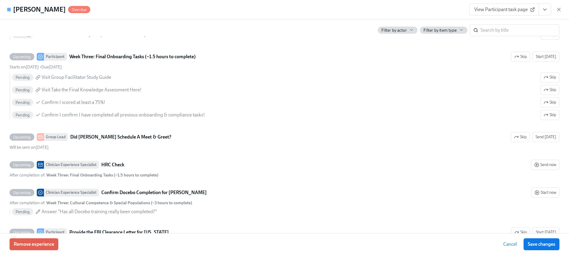
click at [547, 8] on button "View task page" at bounding box center [544, 10] width 13 height 12
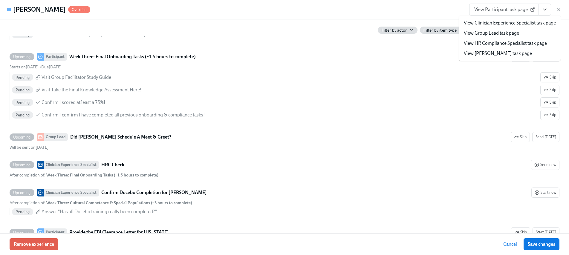
click at [504, 43] on link "View HR Compliance Specialist task page" at bounding box center [504, 43] width 83 height 7
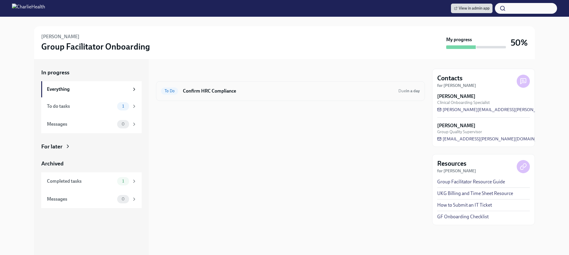
click at [233, 91] on h6 "Confirm HRC Compliance" at bounding box center [288, 91] width 211 height 7
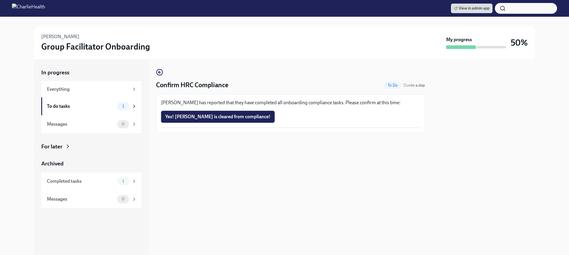
click at [226, 113] on button "Yes! [PERSON_NAME] is cleared from compliance!" at bounding box center [217, 117] width 113 height 12
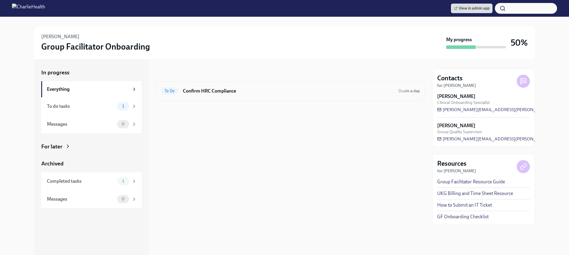
click at [231, 88] on h6 "Confirm HRC Compliance" at bounding box center [288, 91] width 211 height 7
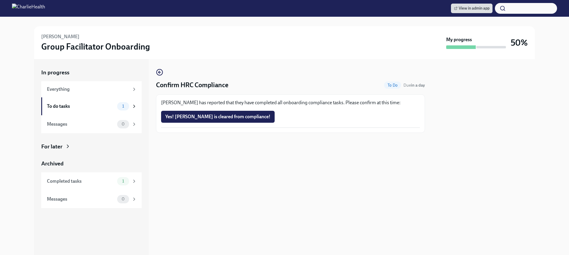
click at [212, 123] on div "[PERSON_NAME] has reported that they have completed all onboarding compliance t…" at bounding box center [290, 113] width 259 height 28
click at [215, 113] on button "Yes! [PERSON_NAME] is cleared from compliance!" at bounding box center [217, 117] width 113 height 12
